Goal: Information Seeking & Learning: Learn about a topic

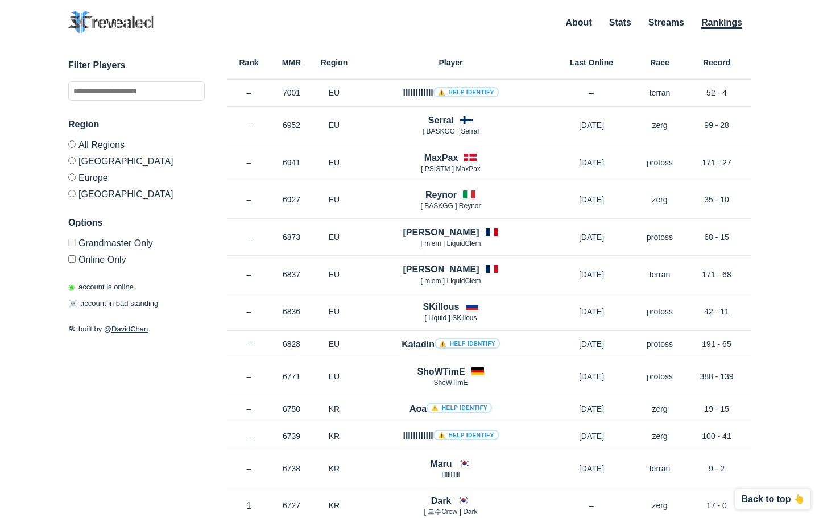
click at [127, 331] on link "DavidChan" at bounding box center [129, 329] width 36 height 9
drag, startPoint x: 91, startPoint y: 301, endPoint x: 156, endPoint y: 304, distance: 64.8
click at [156, 304] on p "☠️ account in bad standing" at bounding box center [113, 303] width 90 height 11
click at [107, 308] on p "☠️ account in bad standing" at bounding box center [113, 303] width 90 height 11
drag, startPoint x: 113, startPoint y: 301, endPoint x: 69, endPoint y: 301, distance: 44.3
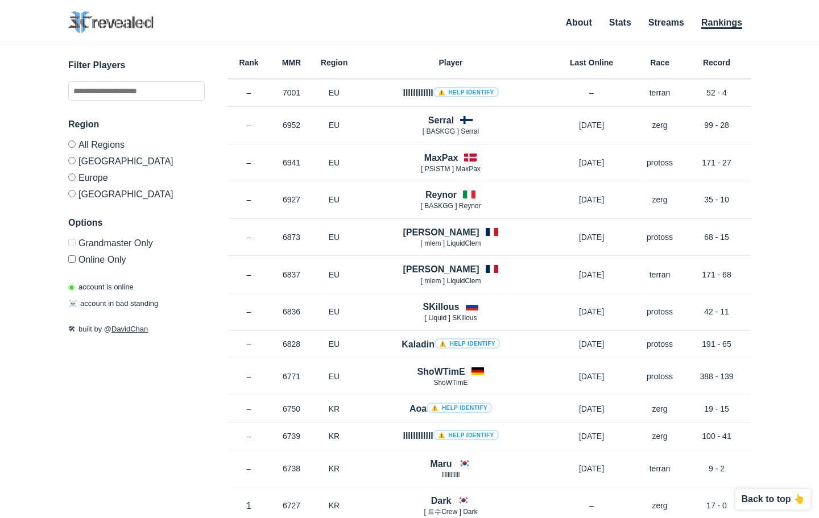
click at [69, 301] on div "◉ account is online ☠️ account in bad standing" at bounding box center [136, 295] width 136 height 28
click at [68, 302] on div "✕ Filter Players Region All Regions [GEOGRAPHIC_DATA] [GEOGRAPHIC_DATA] [GEOGRA…" at bounding box center [409, 266] width 796 height 445
click at [77, 244] on label "Grandmaster Only" at bounding box center [136, 245] width 136 height 12
click at [99, 89] on input "text" at bounding box center [136, 90] width 136 height 19
click at [142, 68] on h3 "Filter Players" at bounding box center [136, 66] width 136 height 14
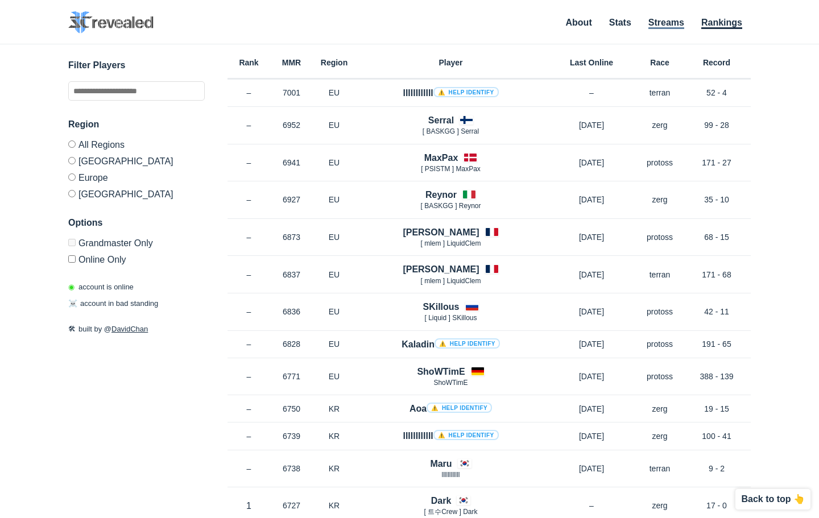
click at [667, 25] on link "Streams" at bounding box center [666, 23] width 36 height 11
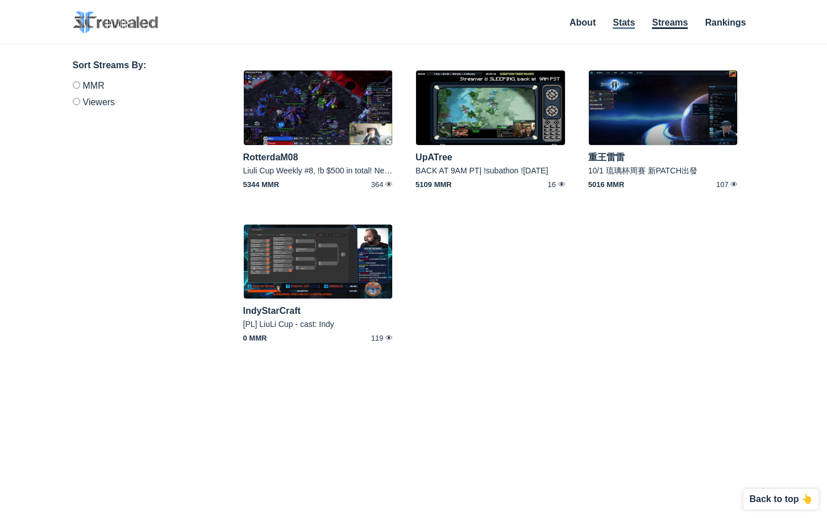
click at [621, 23] on link "Stats" at bounding box center [624, 23] width 22 height 11
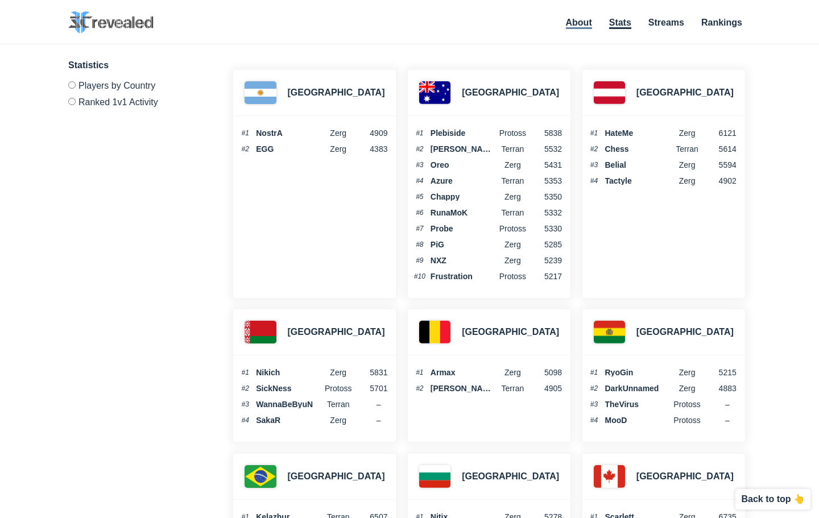
click at [570, 24] on link "About" at bounding box center [579, 23] width 26 height 11
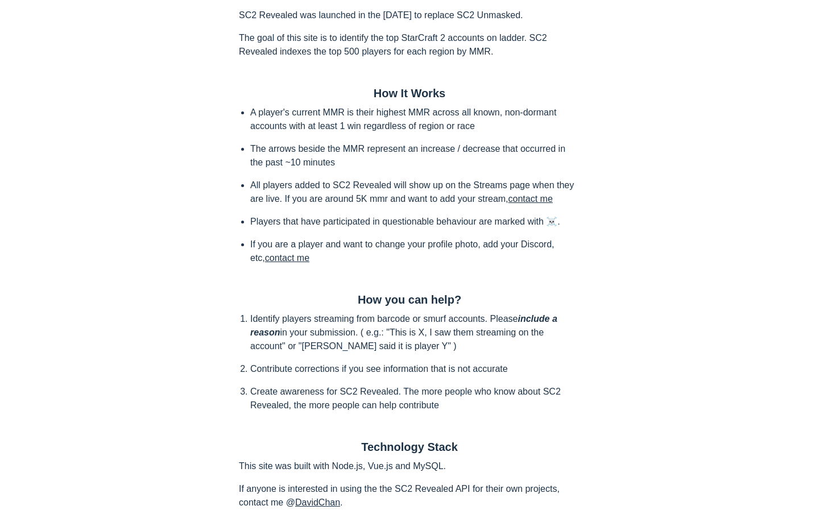
scroll to position [111, 0]
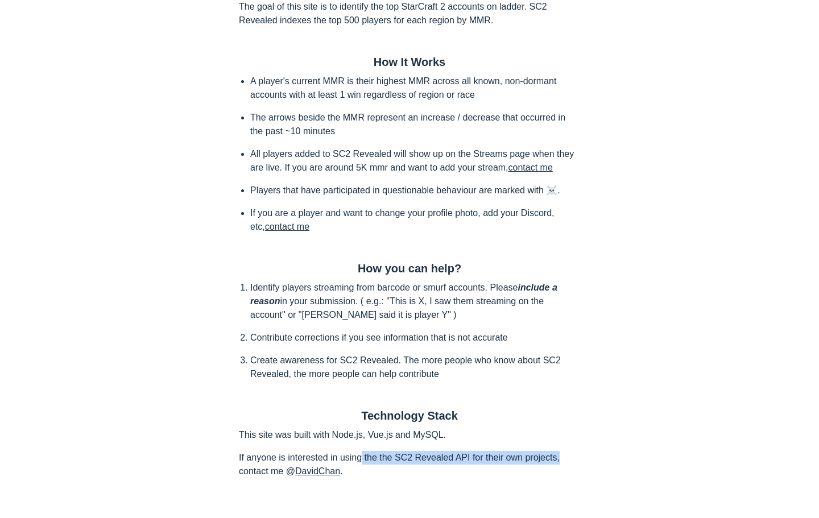
drag, startPoint x: 361, startPoint y: 458, endPoint x: 606, endPoint y: 452, distance: 245.0
click at [606, 452] on div "SC2 Revealed SC2 Revealed was launched in the [DATE] to replace SC2 Unmasked. T…" at bounding box center [409, 218] width 819 height 542
click at [575, 454] on p "If anyone is interested in using the the SC2 Revealed API for their own project…" at bounding box center [409, 464] width 341 height 27
drag, startPoint x: 500, startPoint y: 457, endPoint x: 229, endPoint y: 451, distance: 271.8
click at [229, 451] on div "SC2 Revealed SC2 Revealed was launched in the [DATE] to replace SC2 Unmasked. T…" at bounding box center [409, 218] width 364 height 542
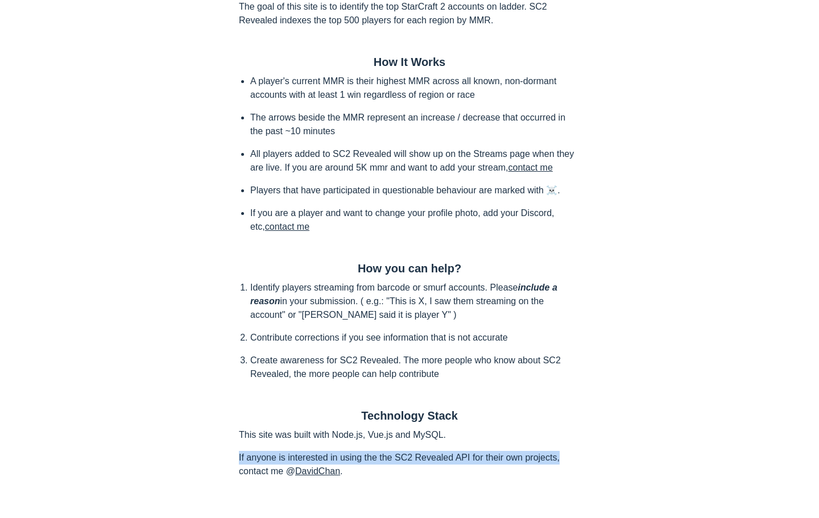
click at [408, 458] on p "If anyone is interested in using the the SC2 Revealed API for their own project…" at bounding box center [409, 464] width 341 height 27
click at [555, 464] on p "If anyone is interested in using the the SC2 Revealed API for their own project…" at bounding box center [409, 464] width 341 height 27
drag, startPoint x: 451, startPoint y: 461, endPoint x: 362, endPoint y: 438, distance: 92.1
click at [362, 438] on div "SC2 Revealed SC2 Revealed was launched in the [DATE] to replace SC2 Unmasked. T…" at bounding box center [409, 218] width 364 height 542
click at [530, 444] on div "SC2 Revealed SC2 Revealed was launched in the [DATE] to replace SC2 Unmasked. T…" at bounding box center [409, 218] width 364 height 542
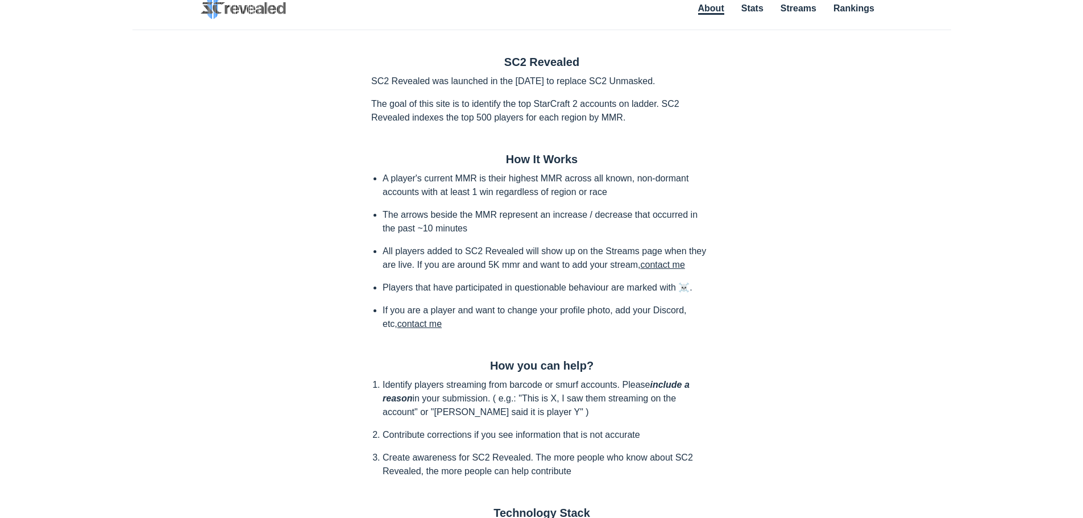
scroll to position [0, 0]
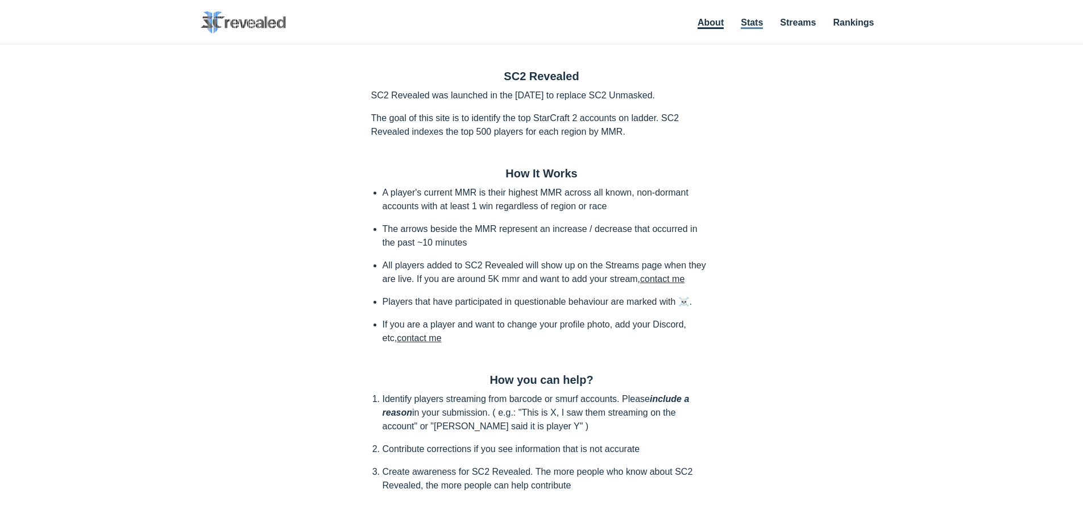
click at [752, 27] on link "Stats" at bounding box center [752, 23] width 22 height 11
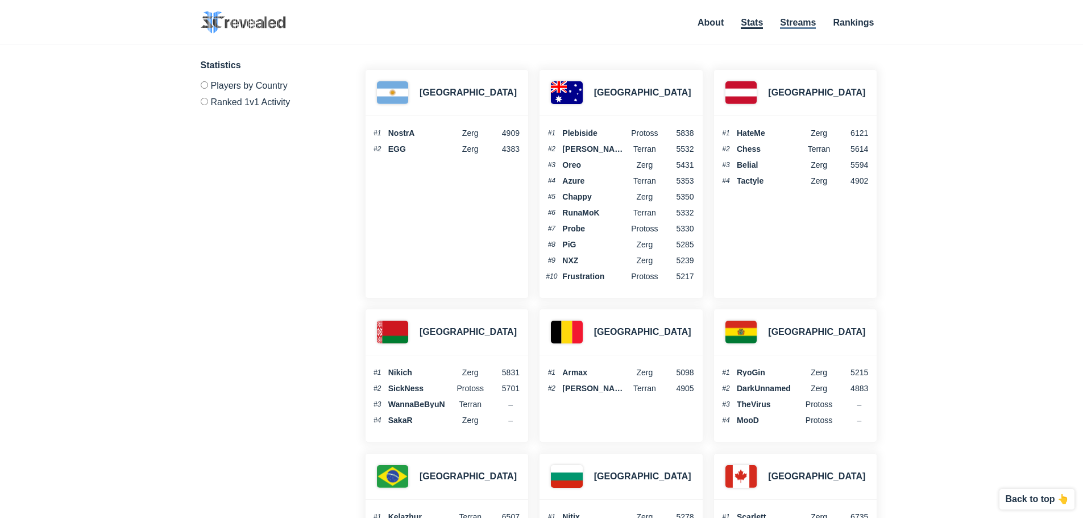
click at [811, 19] on link "Streams" at bounding box center [798, 23] width 36 height 11
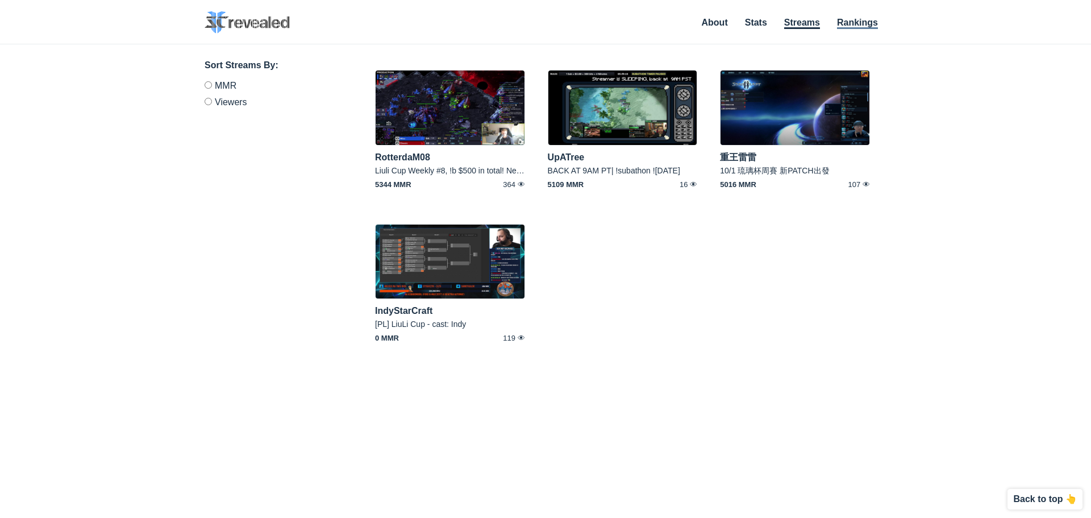
click at [856, 18] on link "Rankings" at bounding box center [857, 23] width 41 height 11
